Goal: Find specific page/section: Find specific page/section

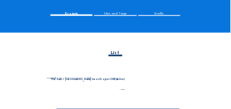
scroll to position [76, 0]
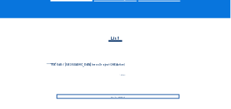
scroll to position [91, 0]
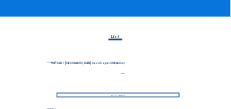
click at [129, 96] on div "Go to images" at bounding box center [118, 95] width 123 height 5
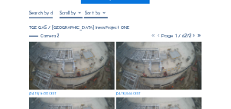
scroll to position [54, 0]
